Goal: Information Seeking & Learning: Learn about a topic

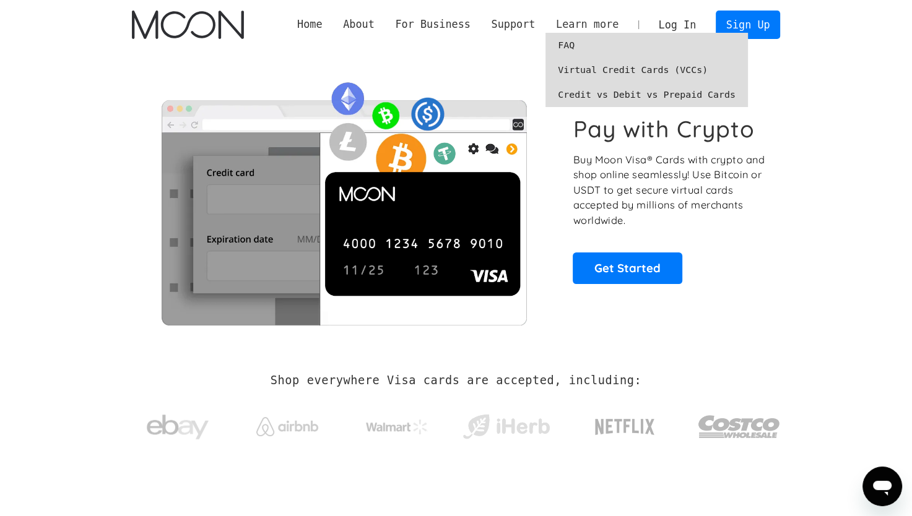
click at [580, 24] on div "Learn more" at bounding box center [587, 24] width 63 height 15
click at [582, 48] on link "FAQ" at bounding box center [646, 45] width 202 height 25
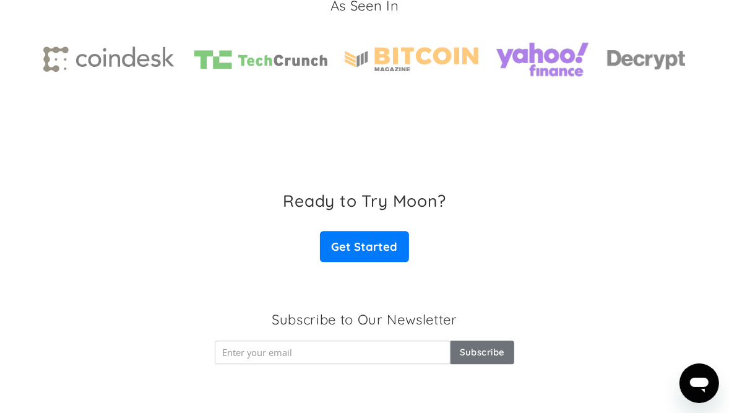
scroll to position [2010, 0]
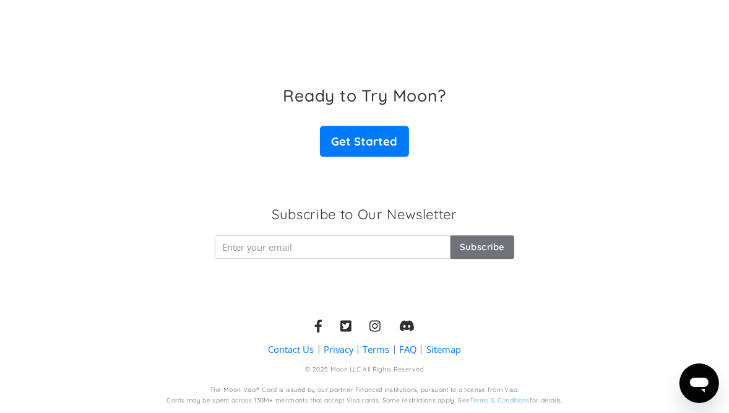
click at [407, 350] on link "FAQ" at bounding box center [407, 349] width 17 height 13
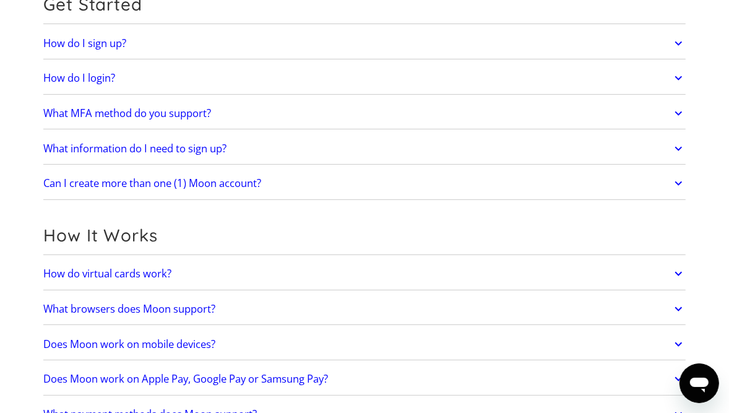
scroll to position [149, 0]
click at [678, 48] on icon at bounding box center [679, 43] width 14 height 22
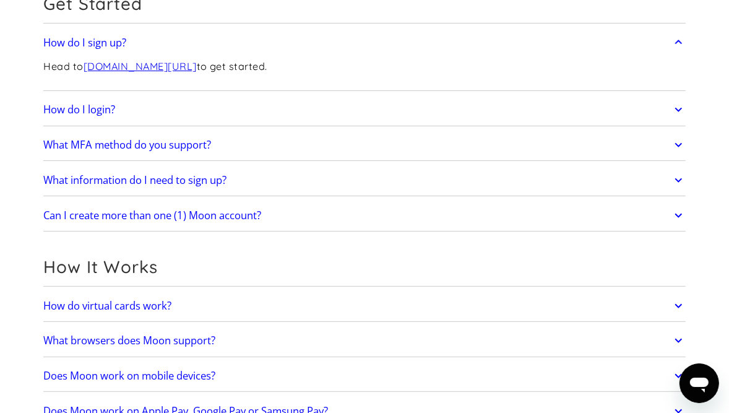
click at [680, 121] on icon at bounding box center [679, 109] width 14 height 22
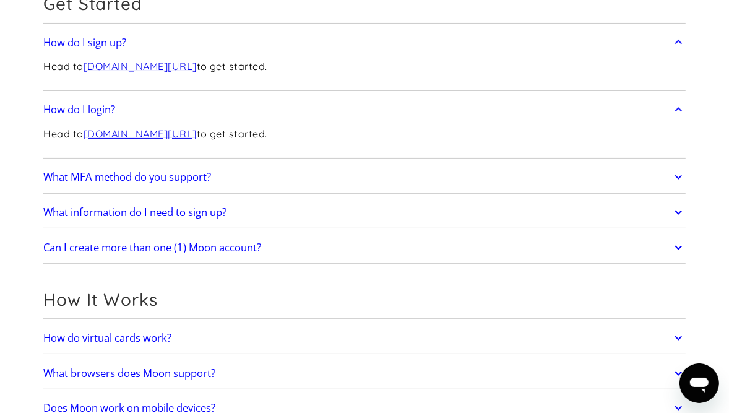
click at [675, 179] on icon at bounding box center [679, 177] width 14 height 22
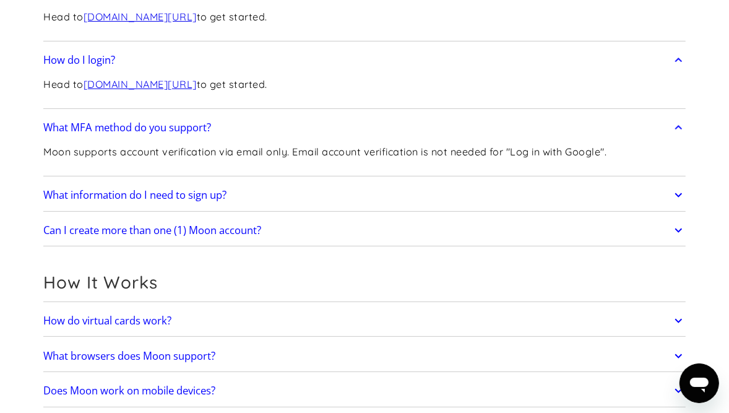
scroll to position [248, 0]
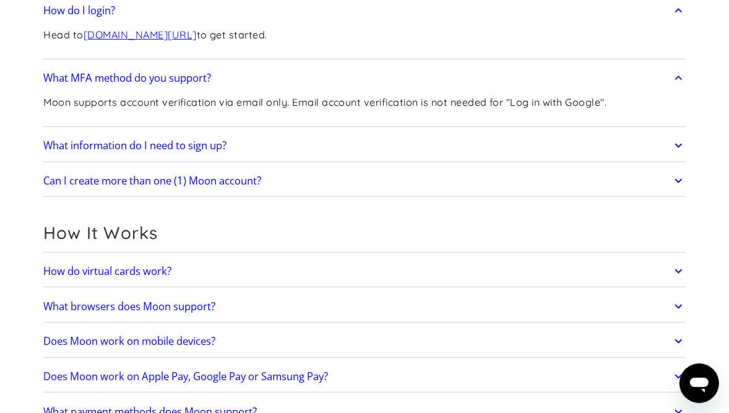
click at [678, 140] on icon at bounding box center [679, 145] width 14 height 22
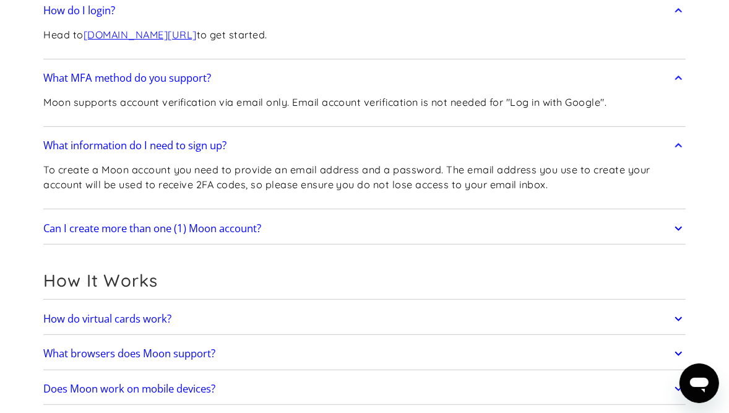
click at [672, 231] on link "Can I create more than one (1) Moon account?" at bounding box center [364, 228] width 642 height 26
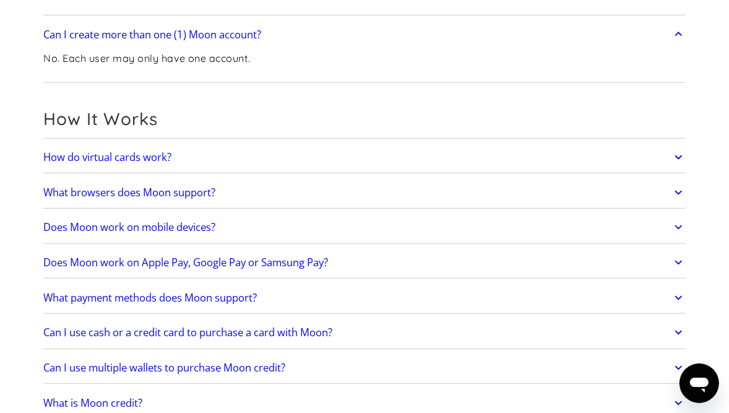
scroll to position [495, 0]
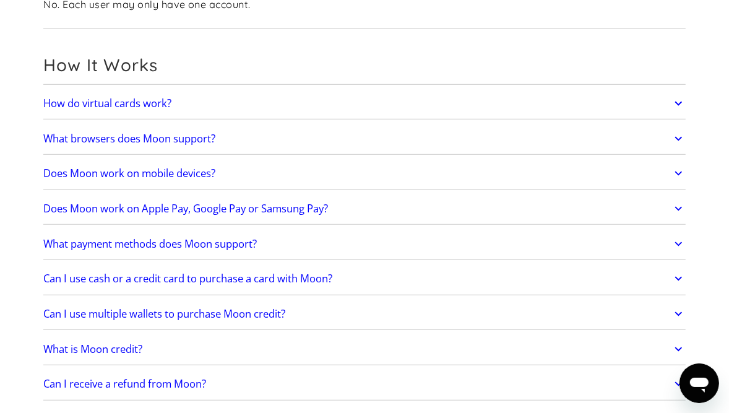
click at [681, 101] on icon at bounding box center [679, 103] width 14 height 22
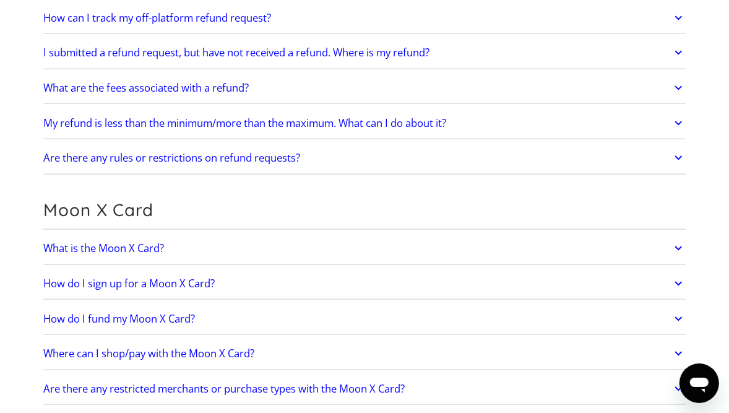
scroll to position [990, 0]
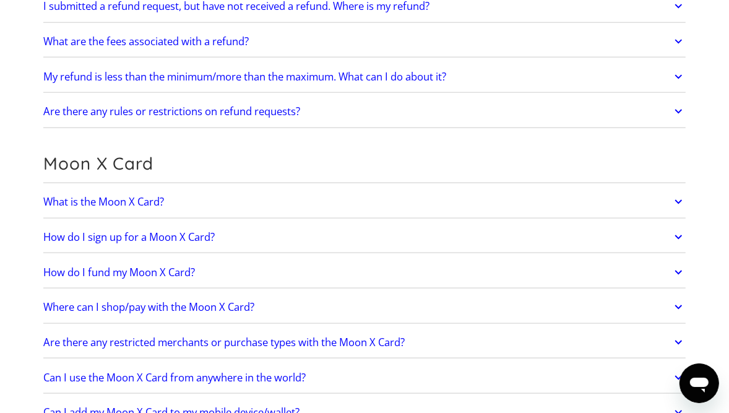
click at [683, 209] on icon at bounding box center [679, 202] width 14 height 22
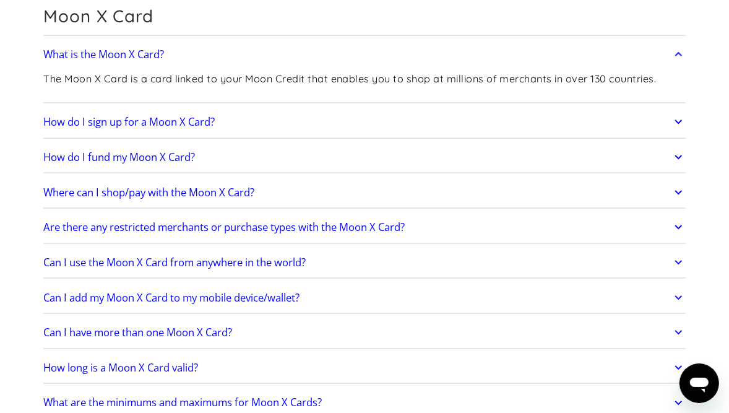
scroll to position [1139, 0]
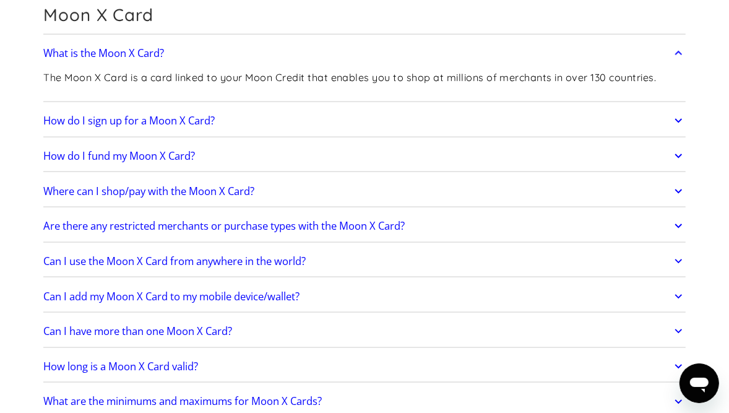
click at [681, 236] on icon at bounding box center [679, 226] width 14 height 22
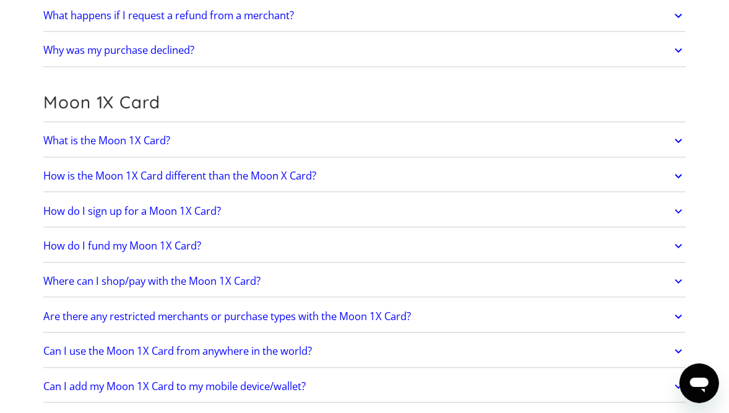
scroll to position [2030, 0]
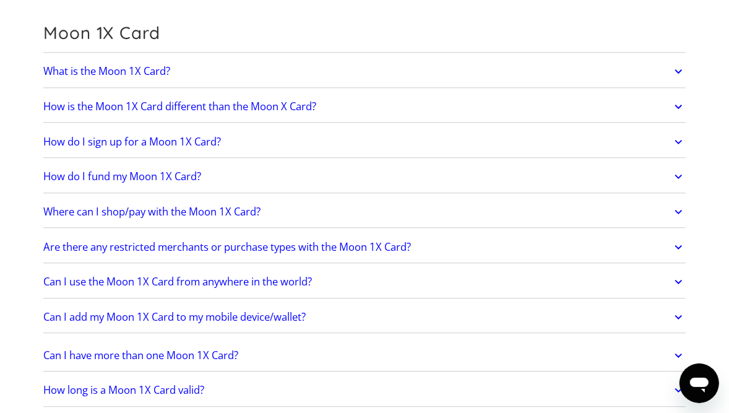
click at [676, 115] on icon at bounding box center [679, 106] width 14 height 22
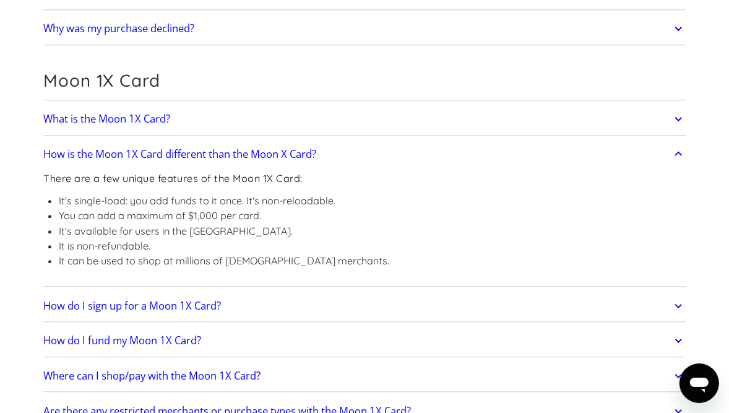
scroll to position [2178, 0]
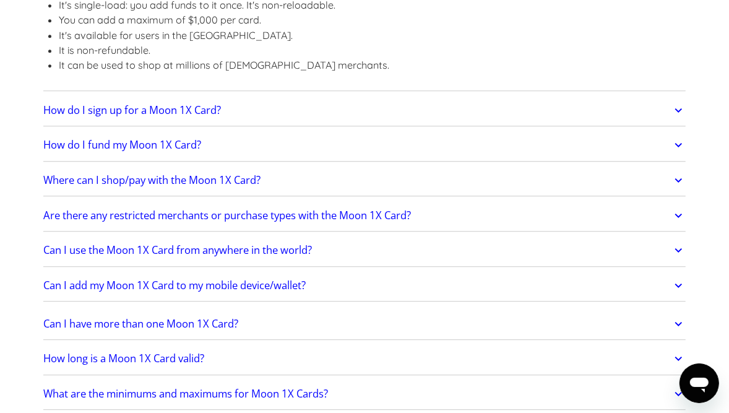
click at [671, 337] on link "Can I have more than one Moon 1X Card?" at bounding box center [364, 324] width 642 height 26
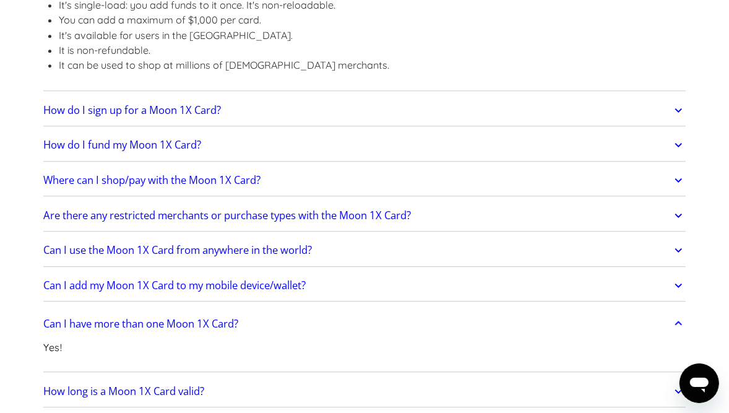
click at [671, 337] on link "Can I have more than one Moon 1X Card?" at bounding box center [364, 324] width 642 height 26
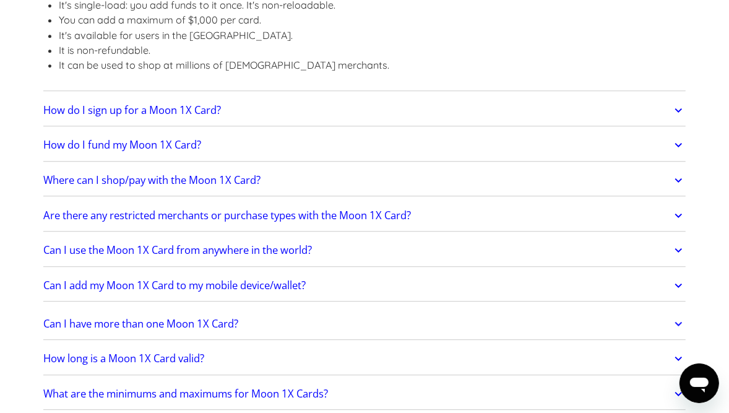
click at [686, 156] on icon at bounding box center [679, 145] width 14 height 22
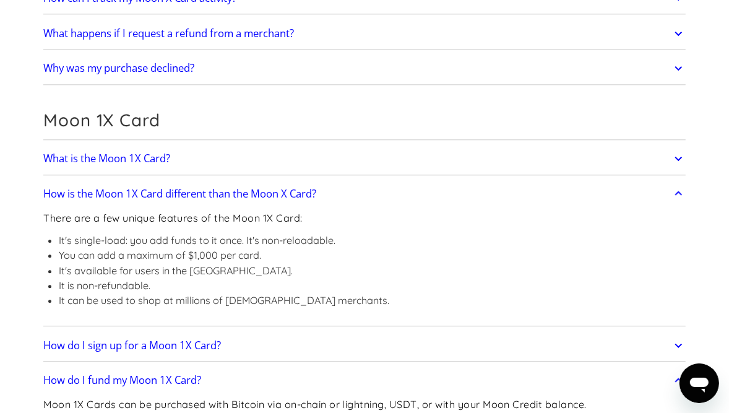
scroll to position [1930, 0]
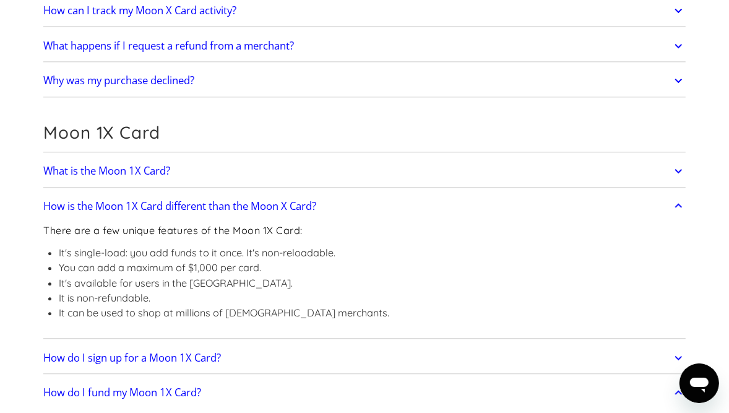
click at [678, 178] on icon at bounding box center [679, 171] width 14 height 22
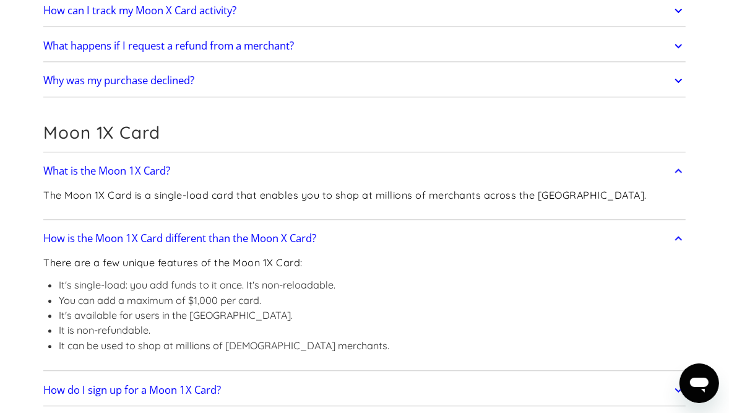
click at [685, 246] on icon at bounding box center [679, 238] width 14 height 22
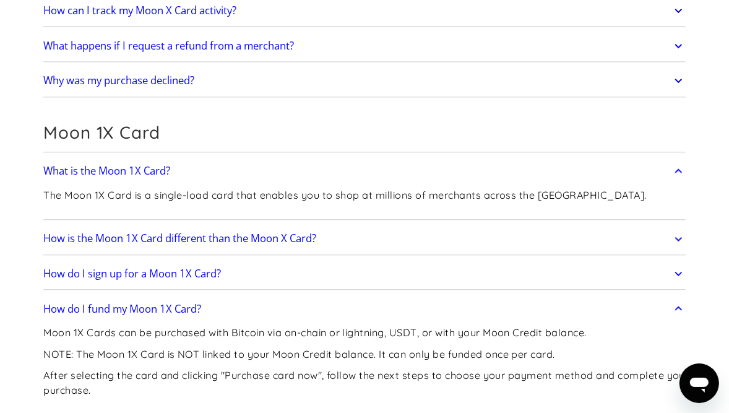
click at [685, 246] on icon at bounding box center [679, 238] width 14 height 22
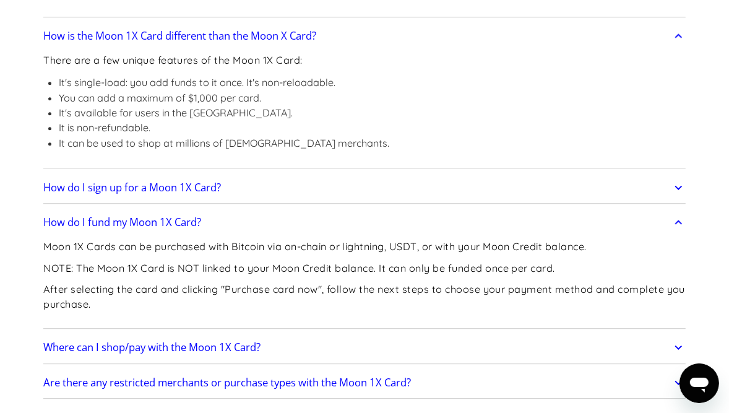
scroll to position [2178, 0]
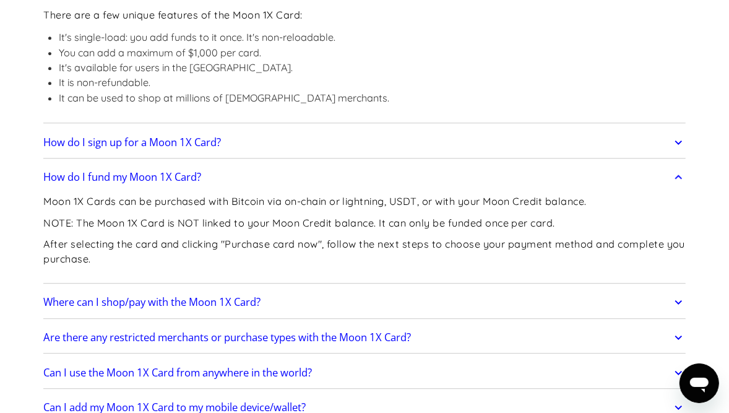
click at [681, 311] on icon at bounding box center [679, 302] width 14 height 22
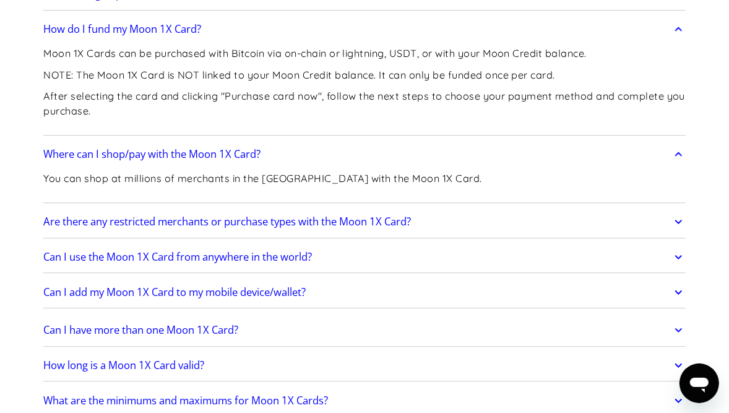
scroll to position [2326, 0]
click at [681, 223] on icon at bounding box center [678, 221] width 7 height 4
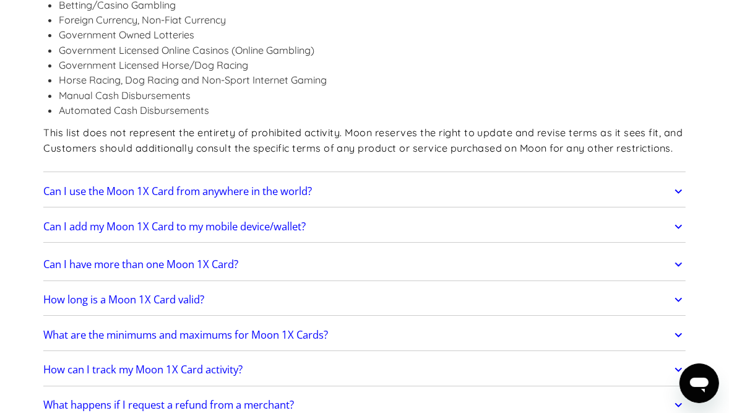
scroll to position [2723, 0]
click at [681, 199] on icon at bounding box center [679, 190] width 14 height 22
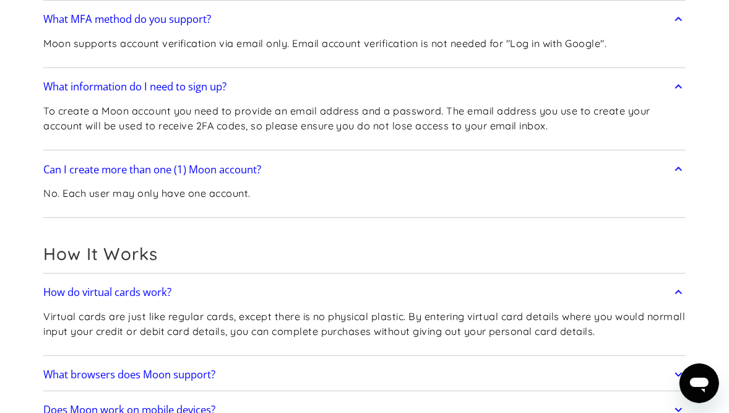
scroll to position [396, 0]
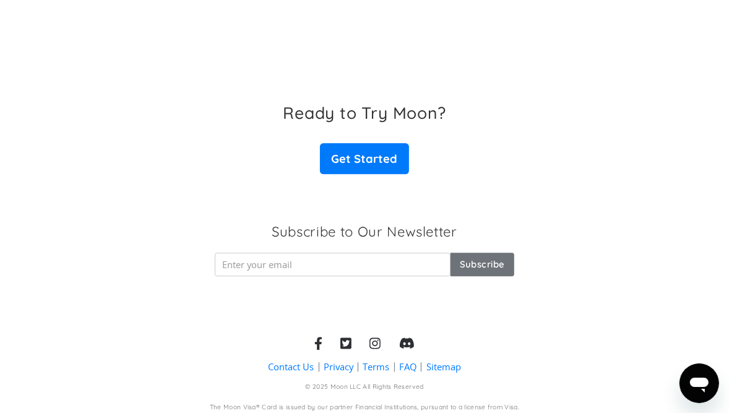
click at [368, 198] on div "Ready to Try Moon? Get Started" at bounding box center [364, 139] width 729 height 118
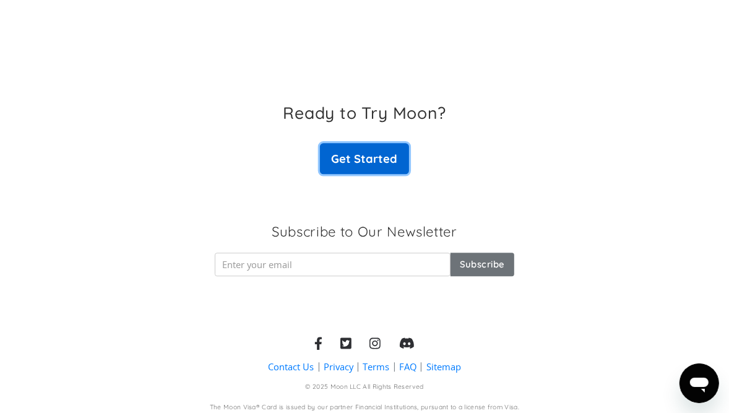
click at [359, 174] on link "Get Started" at bounding box center [364, 158] width 89 height 31
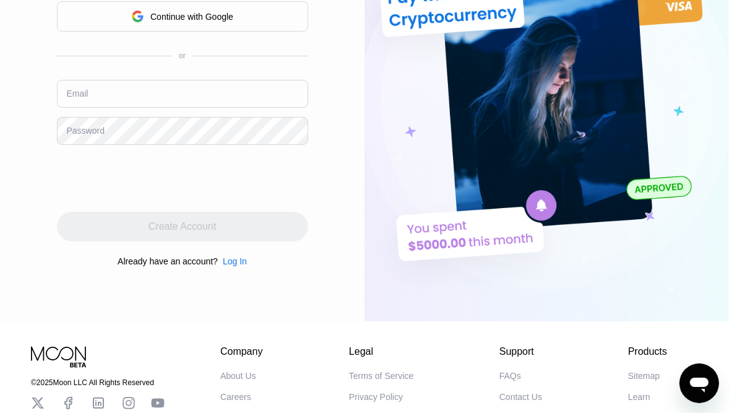
scroll to position [230, 0]
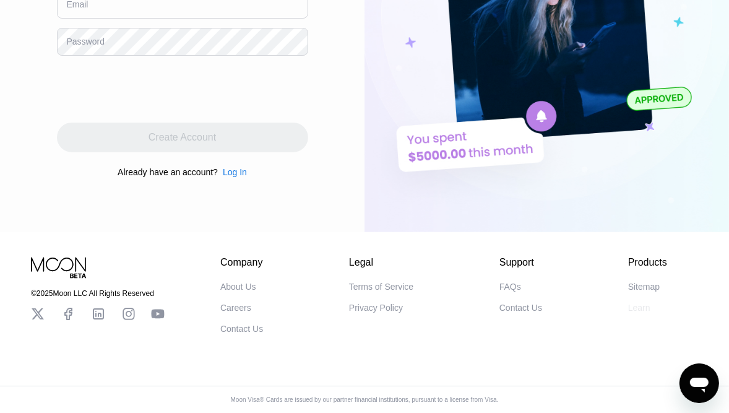
click at [636, 304] on div "Learn" at bounding box center [639, 308] width 22 height 10
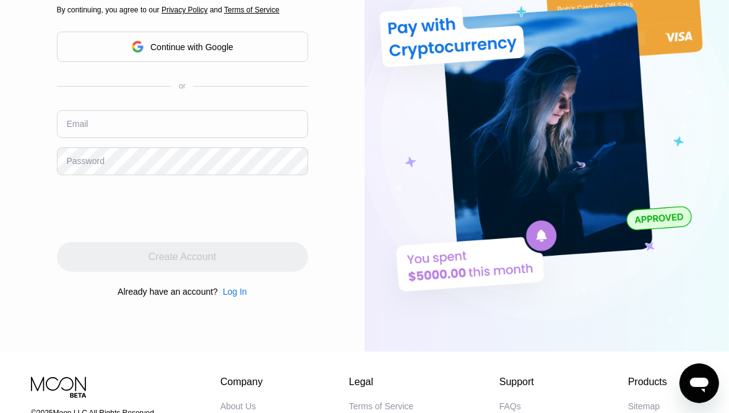
scroll to position [0, 0]
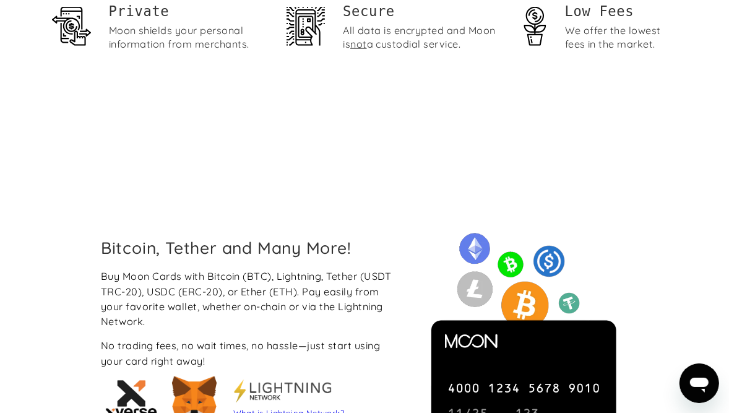
scroll to position [748, 0]
